Goal: Task Accomplishment & Management: Use online tool/utility

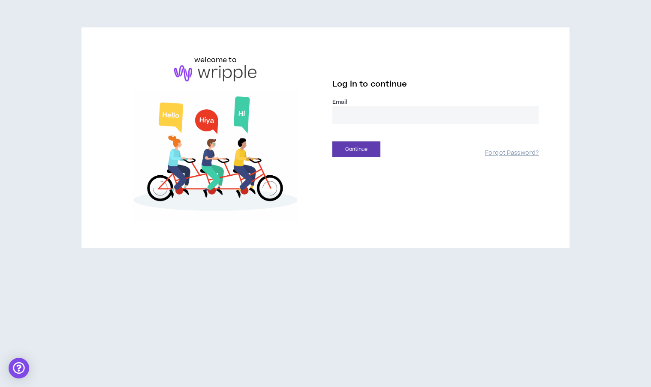
click at [358, 116] on input "email" at bounding box center [435, 115] width 206 height 18
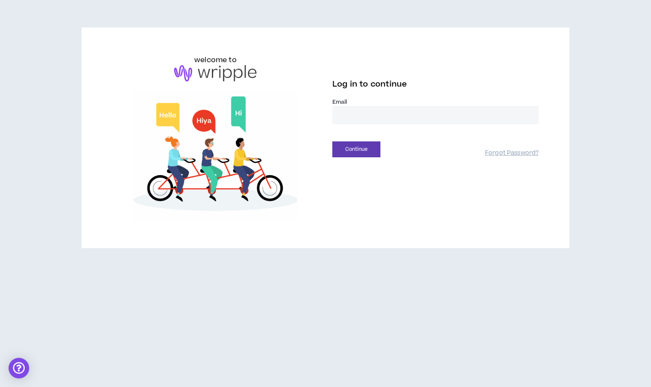
type input "**********"
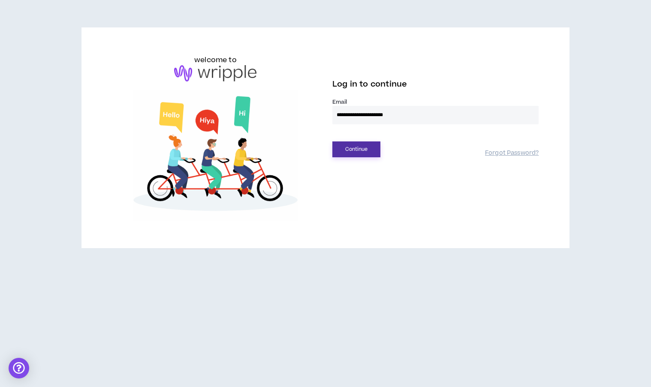
click at [368, 152] on button "Continue" at bounding box center [356, 150] width 48 height 16
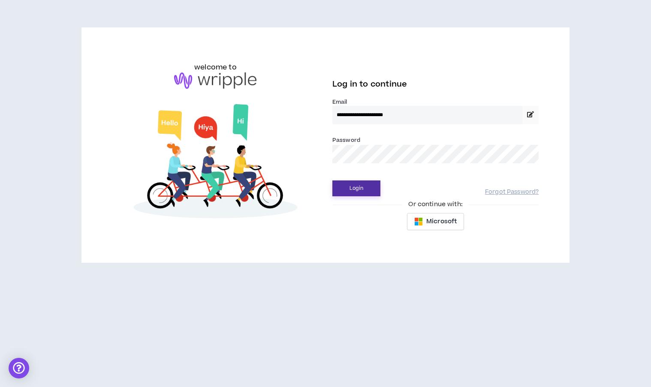
click at [365, 190] on button "Login" at bounding box center [356, 189] width 48 height 16
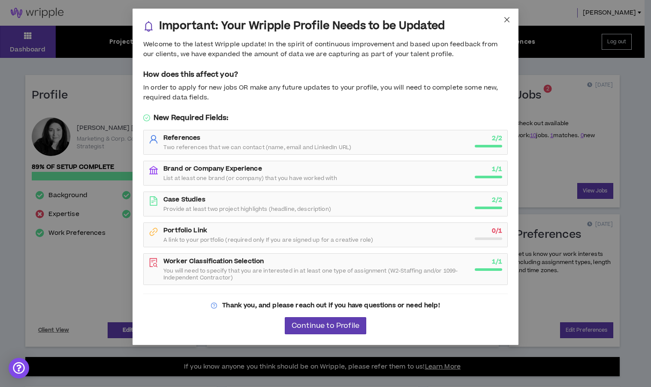
click at [509, 19] on icon "close" at bounding box center [506, 19] width 7 height 7
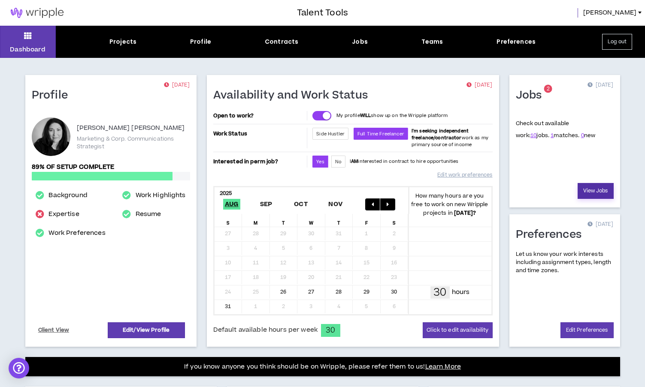
click at [591, 191] on link "View Jobs" at bounding box center [595, 191] width 36 height 16
